Goal: Navigation & Orientation: Go to known website

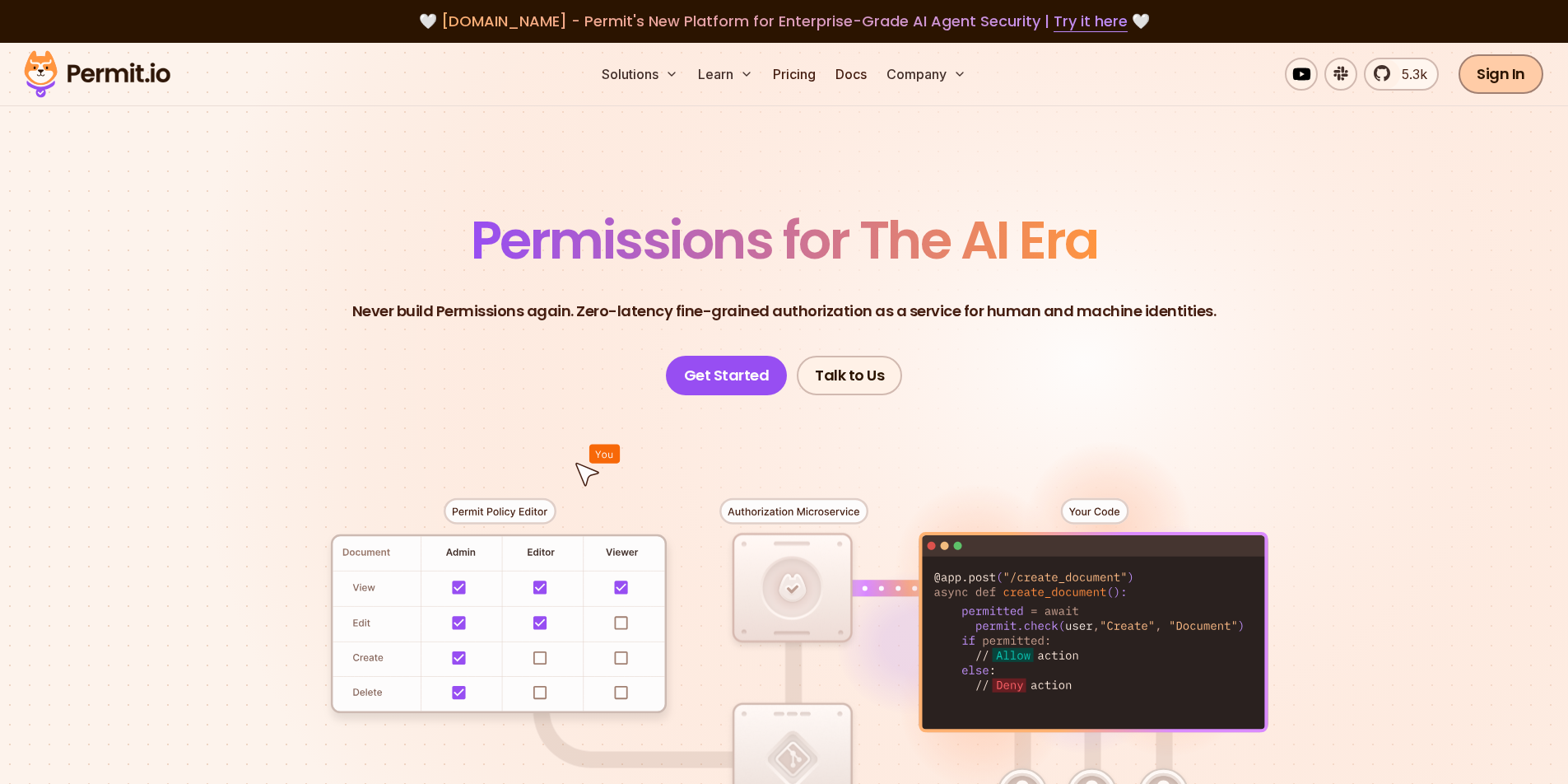
click at [1518, 70] on link "Sign In" at bounding box center [1501, 74] width 85 height 40
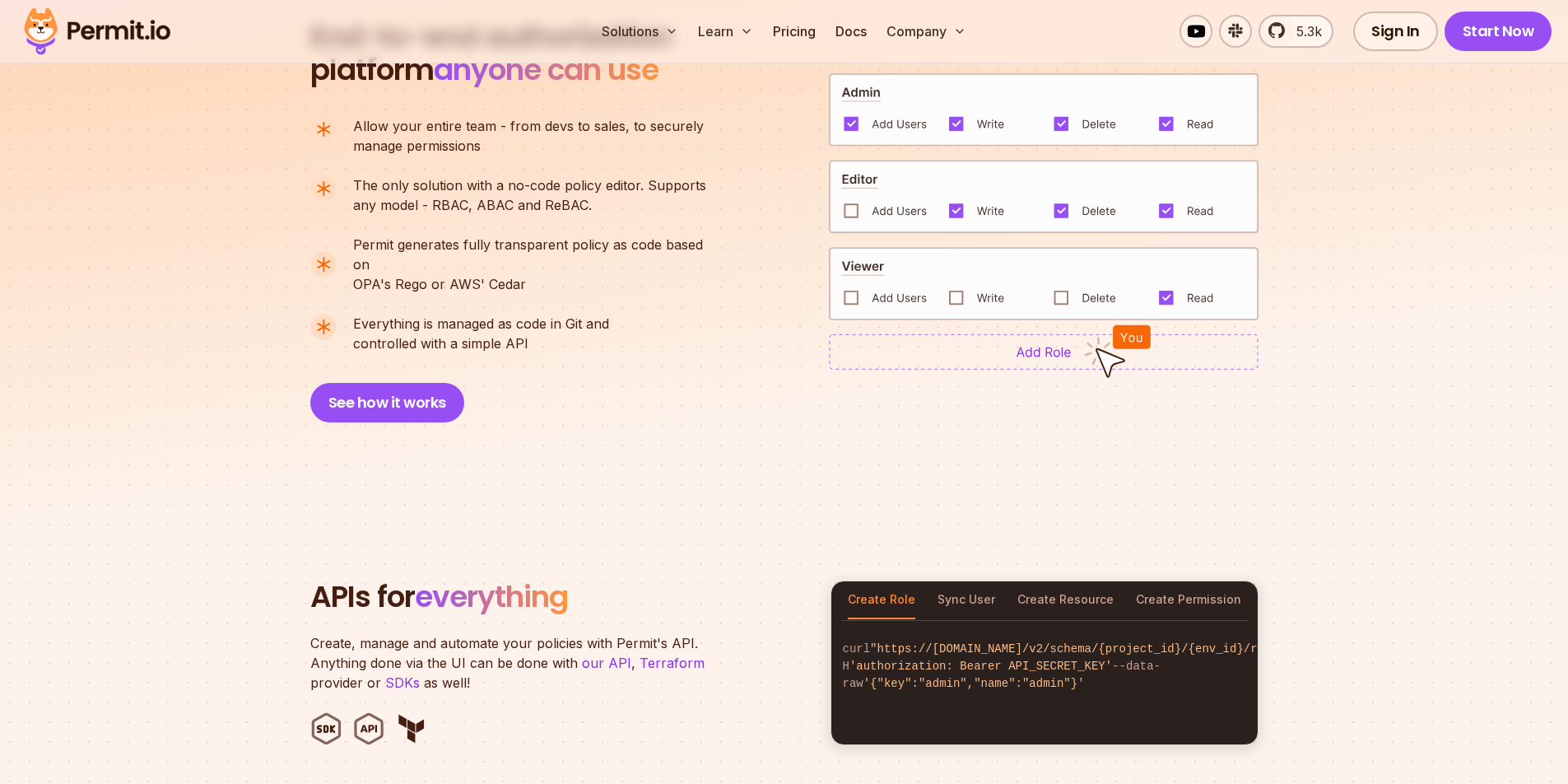
scroll to position [963, 0]
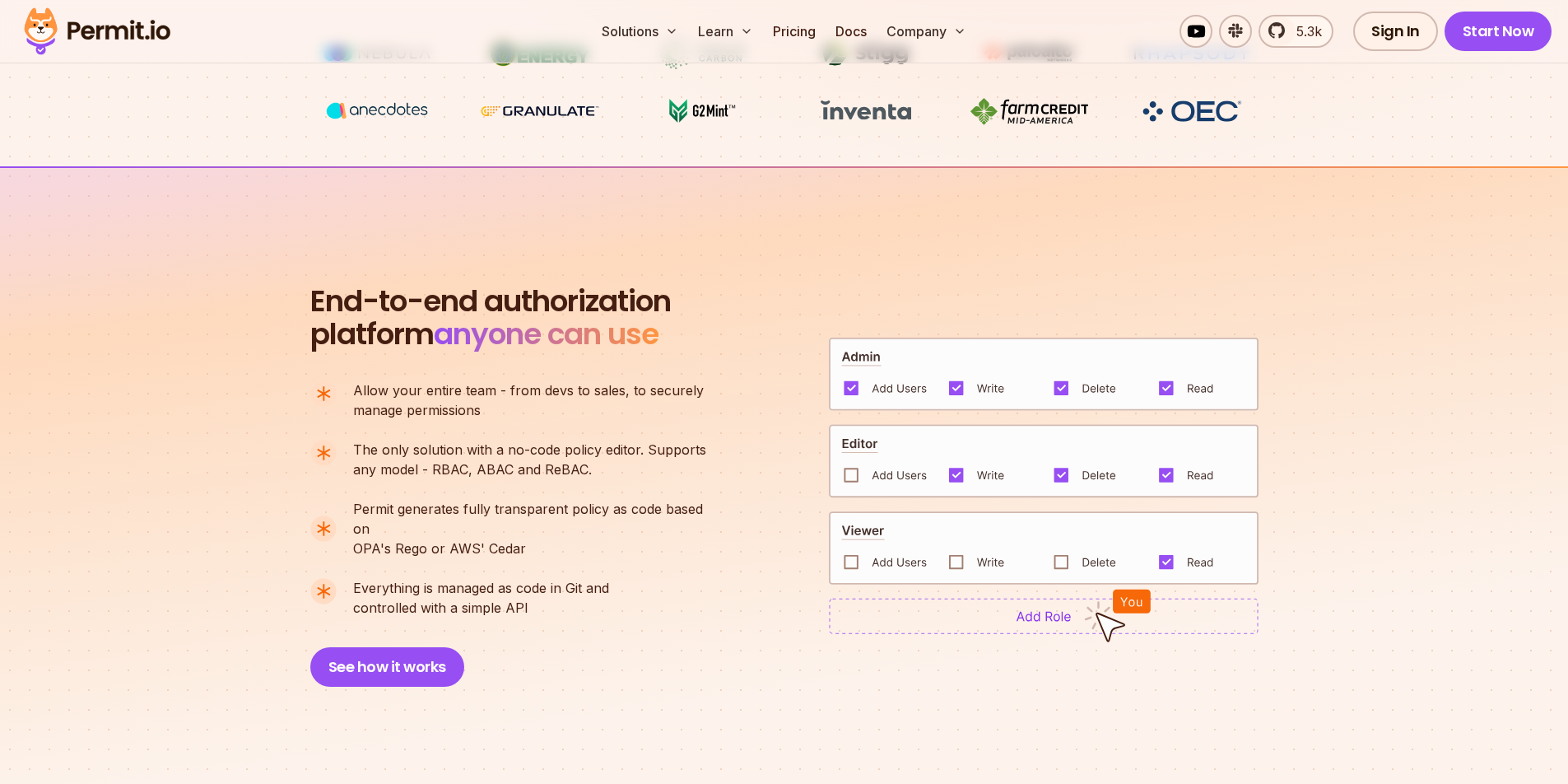
drag, startPoint x: 293, startPoint y: 289, endPoint x: 719, endPoint y: 593, distance: 523.3
click at [719, 593] on section "End-to-end authorization platform anyone can use A no-code authorization platfo…" at bounding box center [784, 466] width 1568 height 599
click at [719, 593] on div "End-to-end authorization platform anyone can use A no-code authorization platfo…" at bounding box center [516, 485] width 411 height 401
drag, startPoint x: 667, startPoint y: 584, endPoint x: 307, endPoint y: 297, distance: 460.4
click at [307, 297] on section "End-to-end authorization platform anyone can use A no-code authorization platfo…" at bounding box center [784, 466] width 1568 height 599
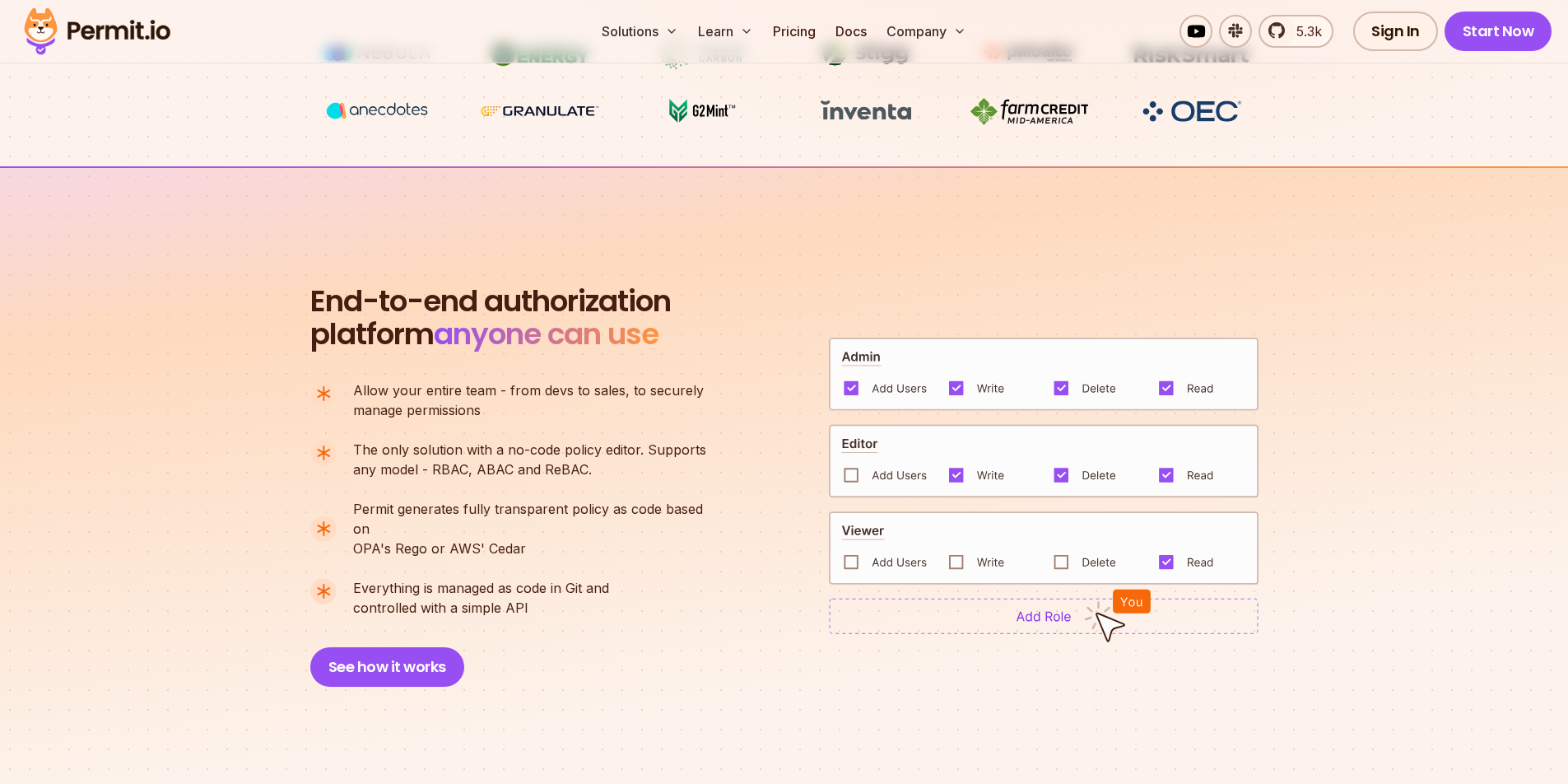
click at [303, 281] on section "End-to-end authorization platform anyone can use A no-code authorization platfo…" at bounding box center [784, 466] width 1568 height 599
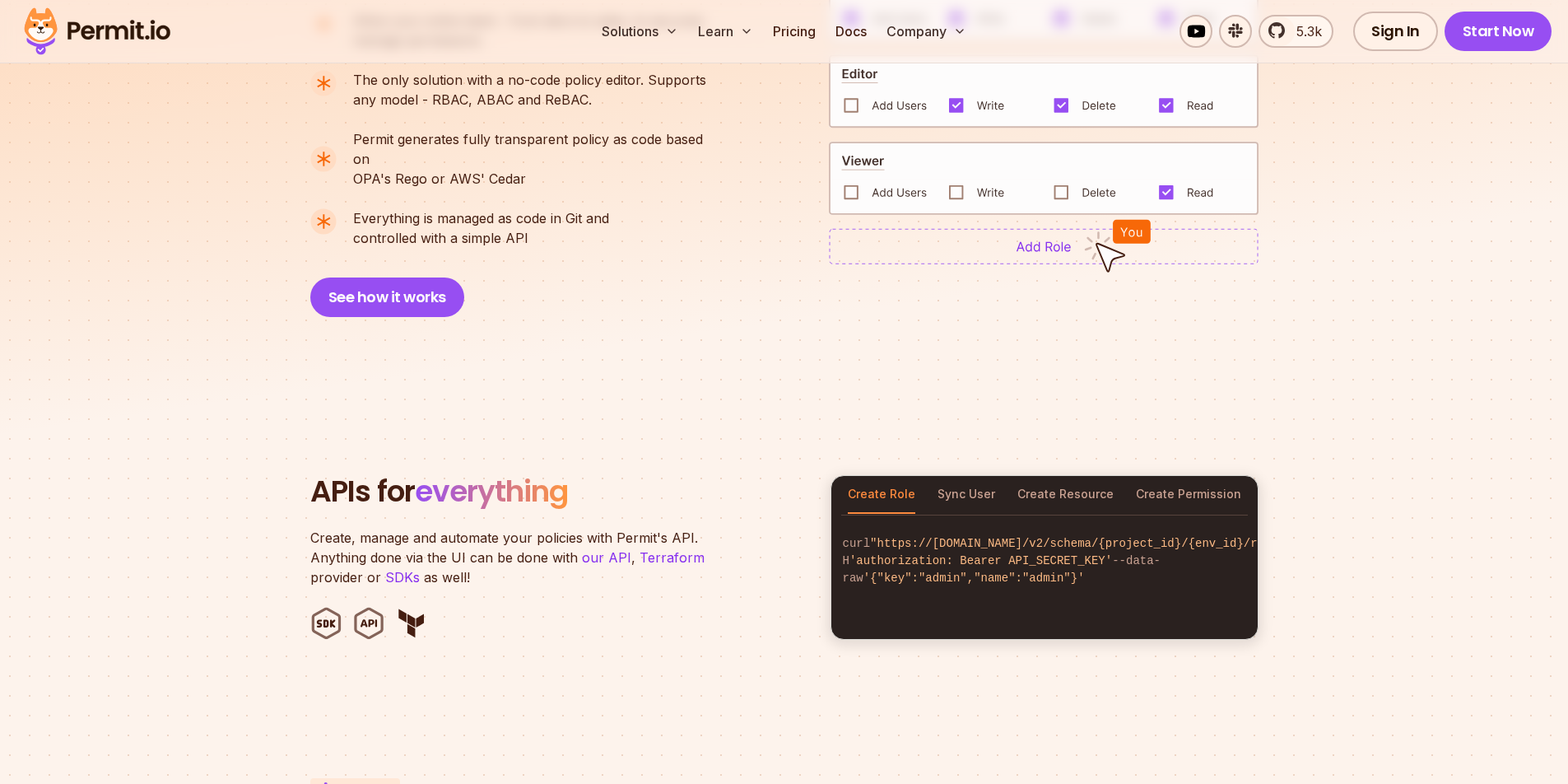
scroll to position [1466, 0]
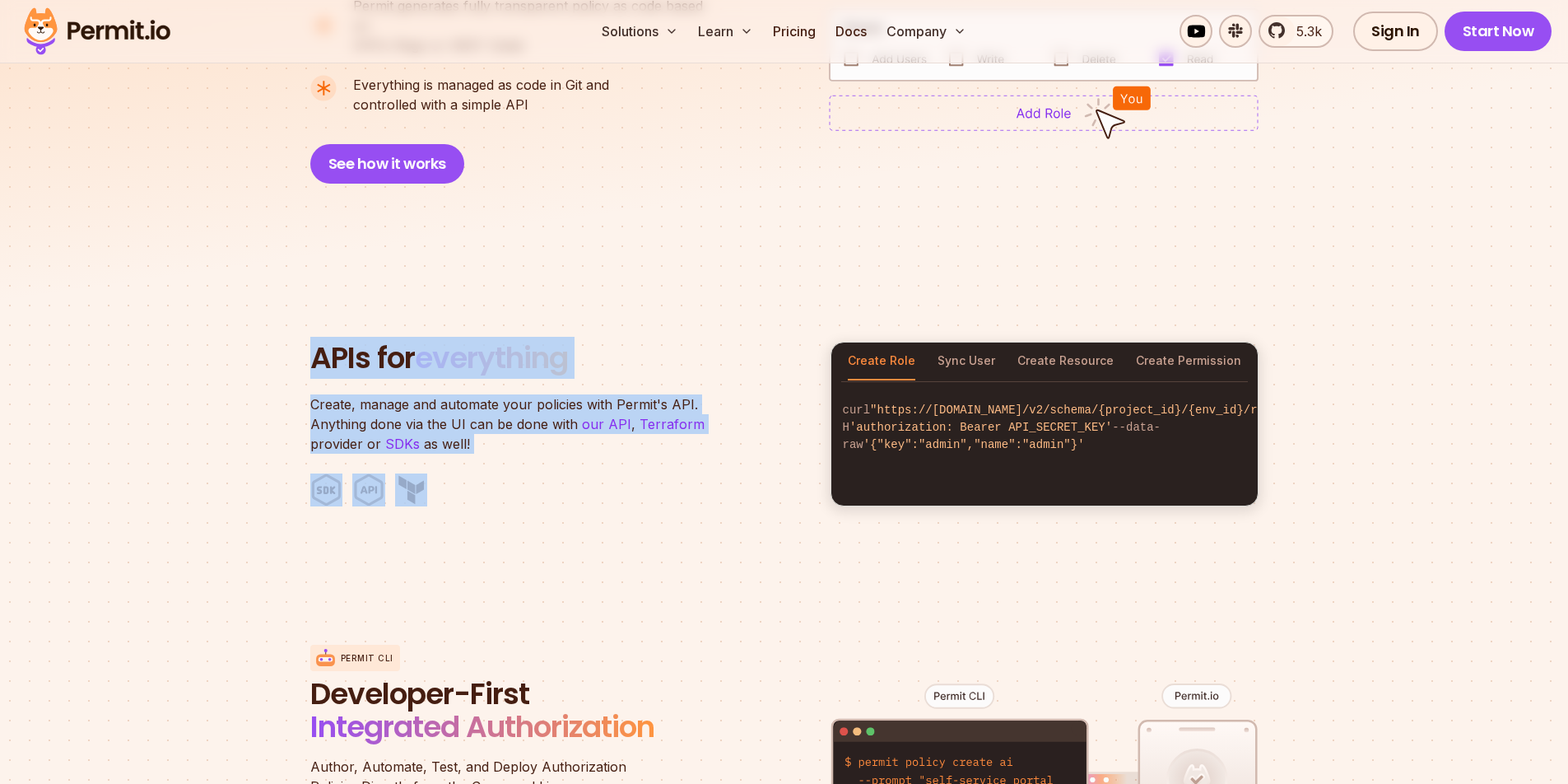
drag, startPoint x: 283, startPoint y: 296, endPoint x: 804, endPoint y: 537, distance: 574.0
click at [804, 537] on section "APIs for everything Create, manage and automate your policies with Permit's API…" at bounding box center [784, 424] width 1568 height 323
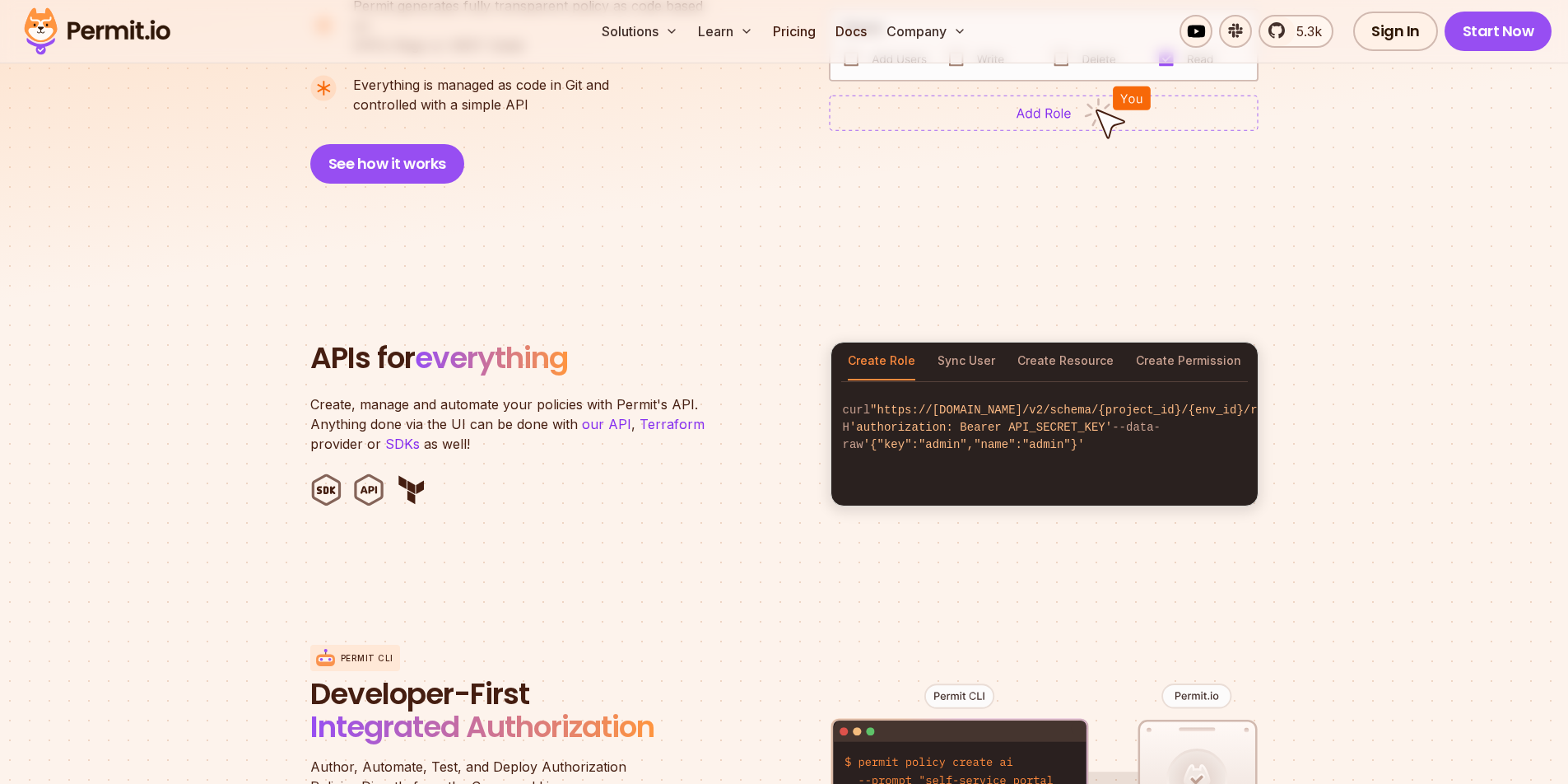
click at [768, 526] on section "APIs for everything Create, manage and automate your policies with Permit's API…" at bounding box center [784, 424] width 1568 height 323
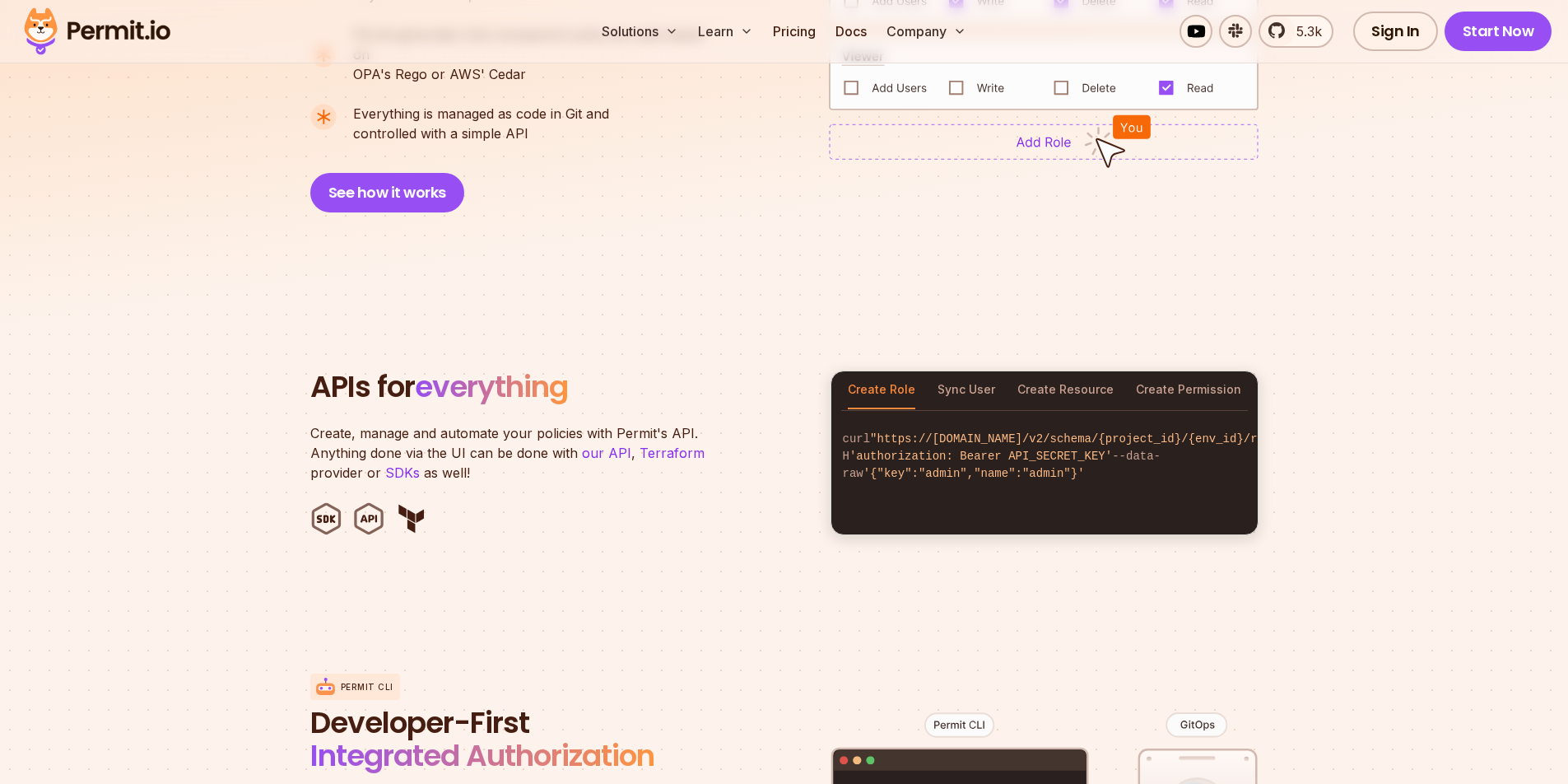
scroll to position [1363, 0]
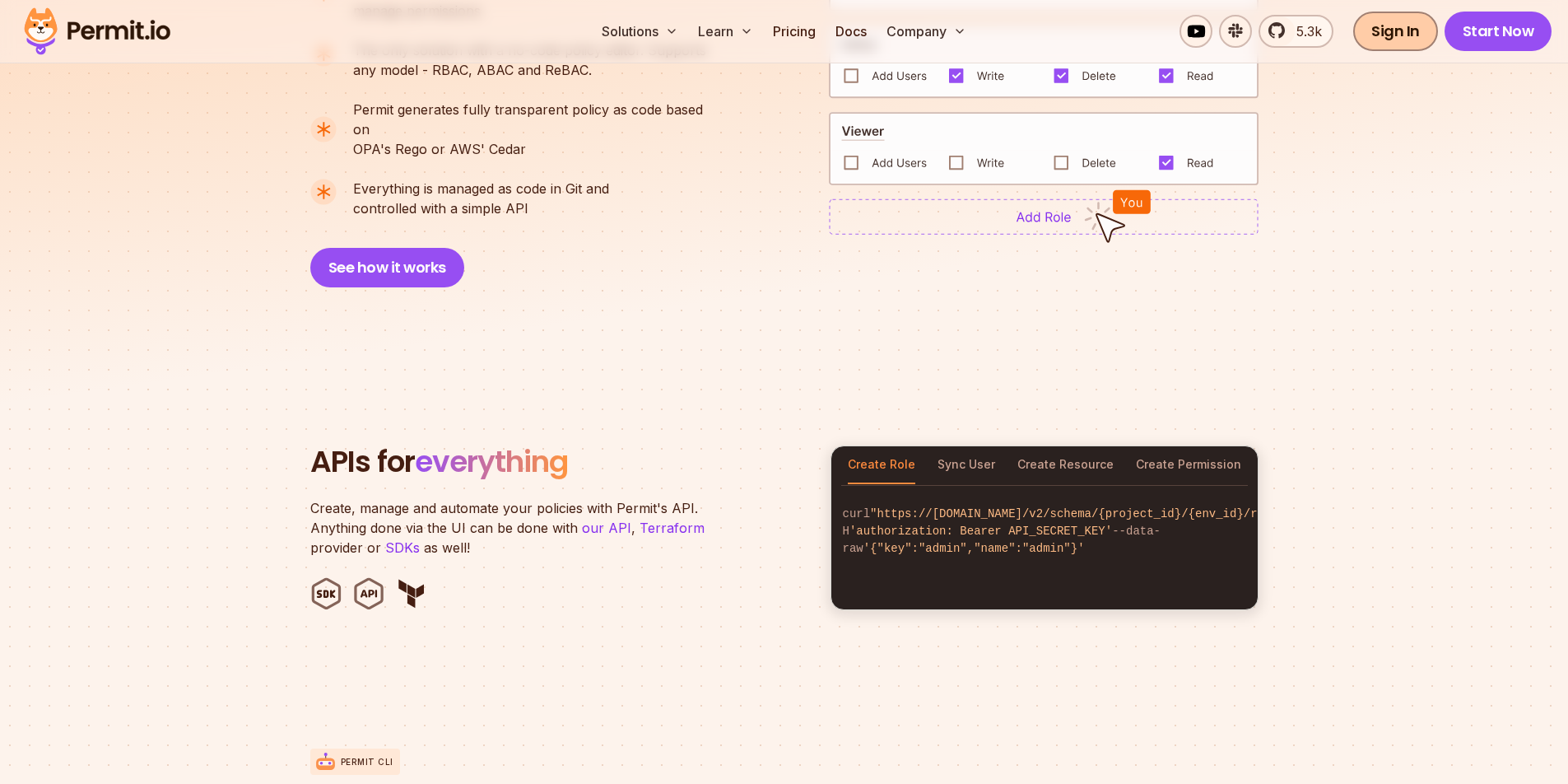
click at [1418, 38] on link "Sign In" at bounding box center [1396, 32] width 85 height 40
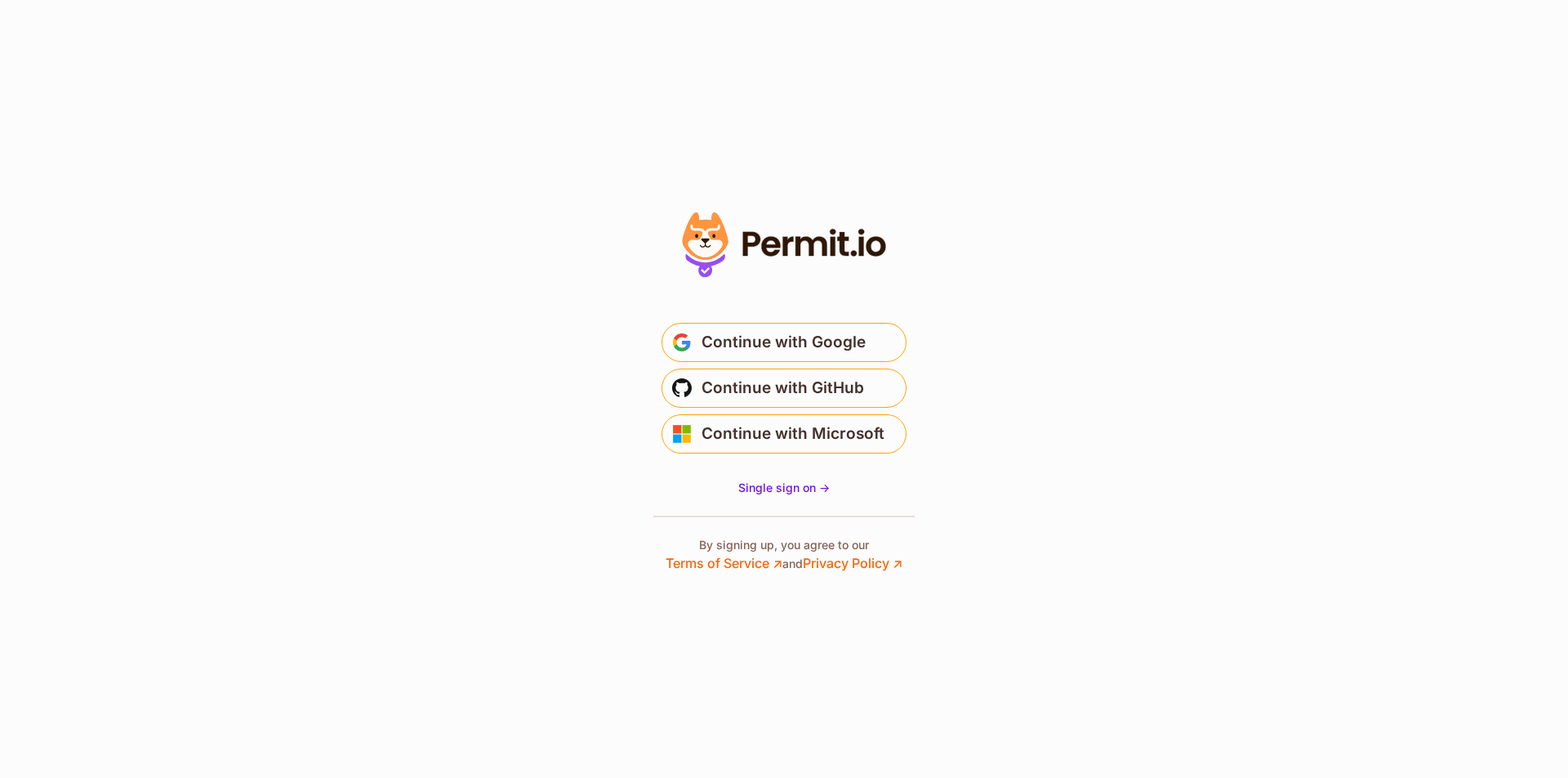
click at [944, 258] on div at bounding box center [784, 389] width 327 height 367
click at [826, 237] on icon at bounding box center [784, 245] width 225 height 78
click at [1105, 283] on section "Or" at bounding box center [784, 389] width 1568 height 778
click at [1260, 193] on section "Or" at bounding box center [784, 389] width 1568 height 778
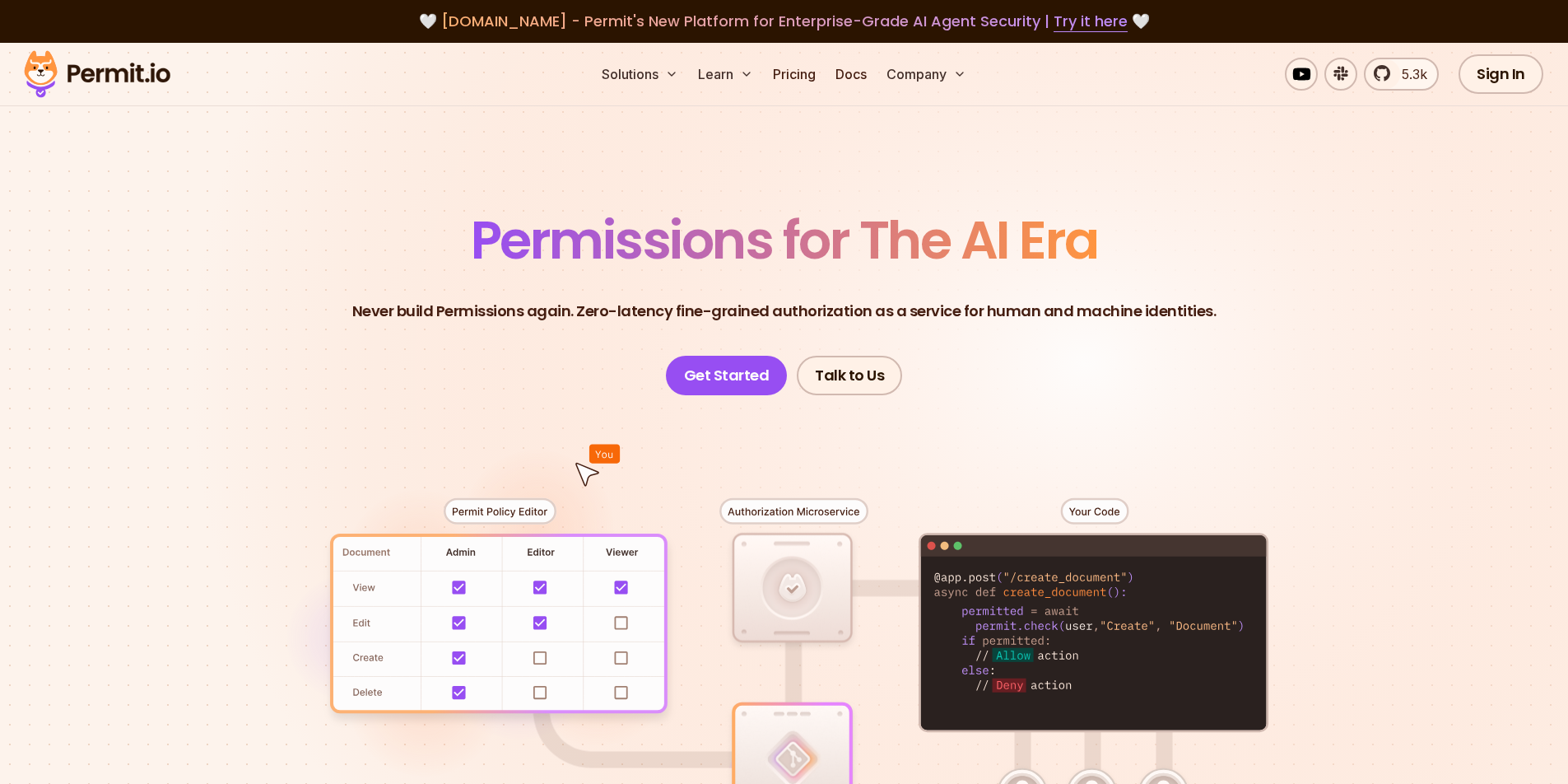
click at [675, 257] on span "Permissions for The AI Era" at bounding box center [784, 239] width 627 height 73
